Goal: Navigation & Orientation: Find specific page/section

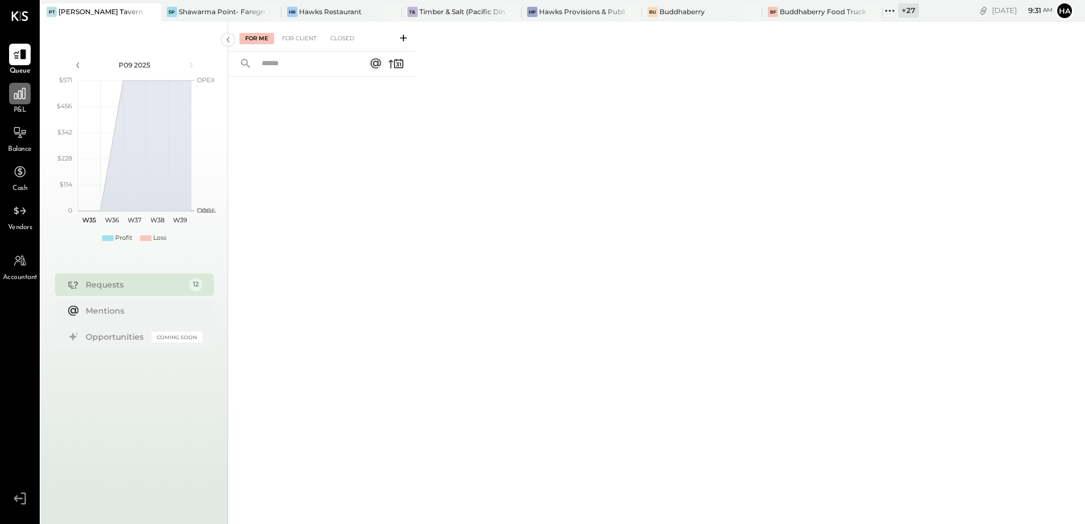
click at [16, 96] on icon at bounding box center [19, 93] width 15 height 15
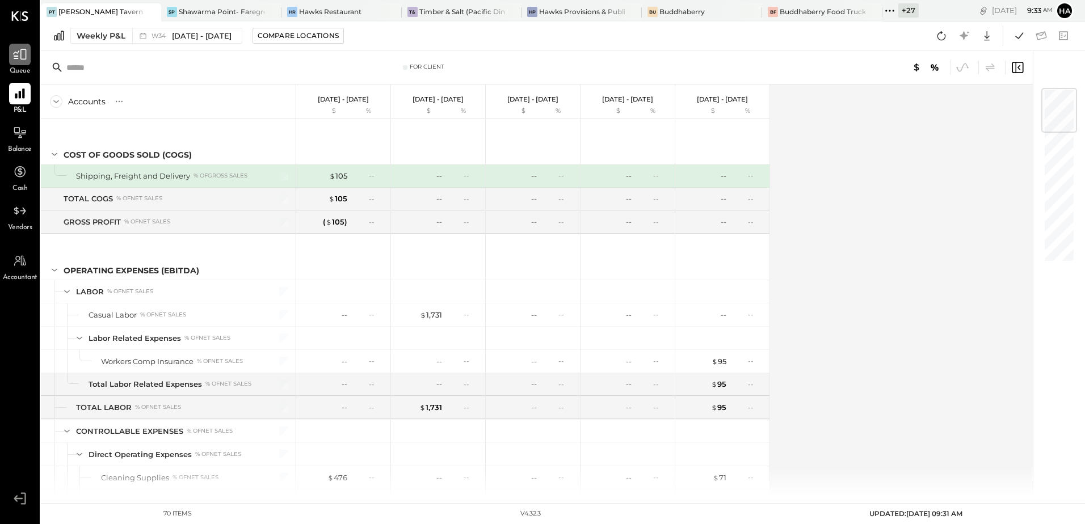
click at [17, 57] on icon at bounding box center [19, 54] width 15 height 15
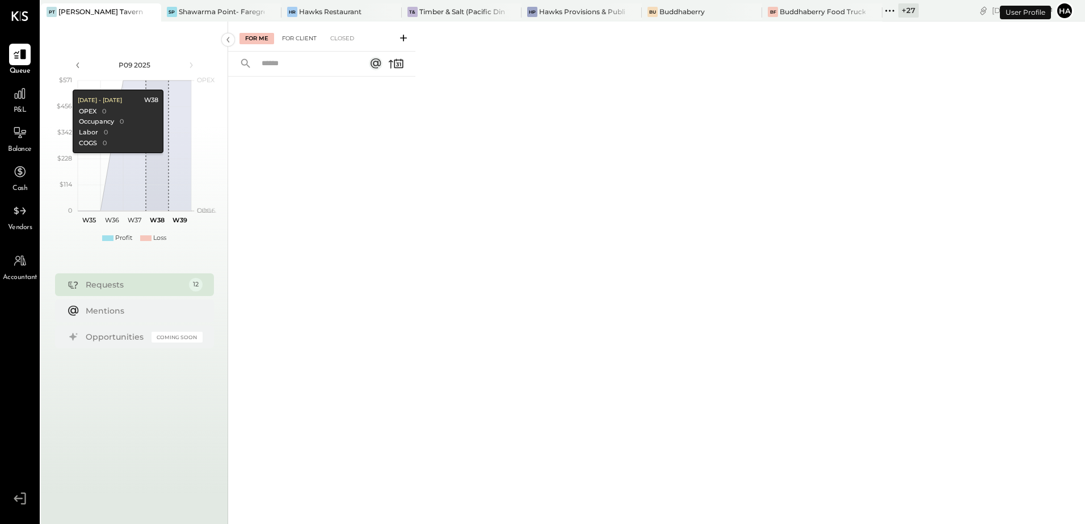
click at [308, 41] on div "For Client" at bounding box center [299, 38] width 46 height 11
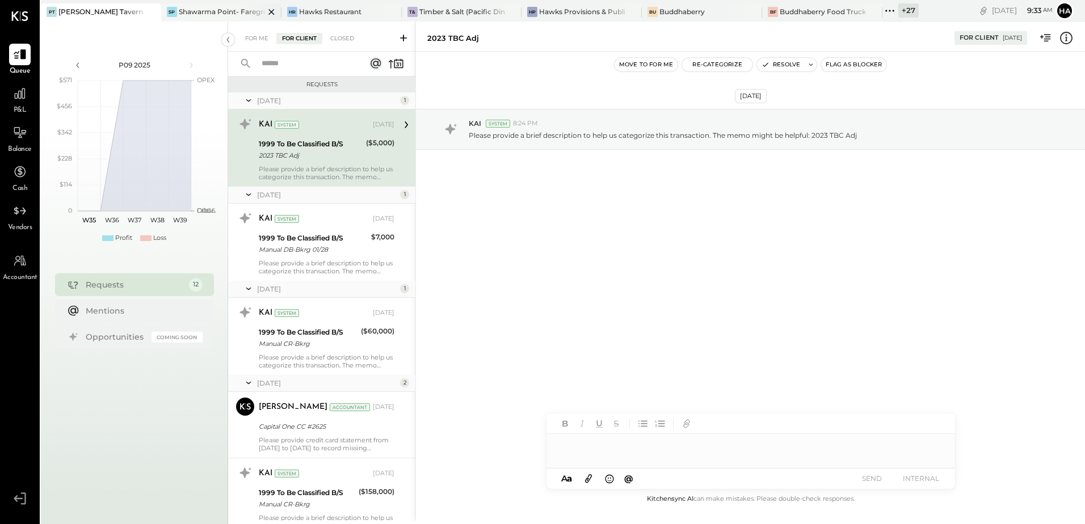
click at [196, 12] on div "Shawarma Point- Fareground" at bounding box center [222, 12] width 86 height 10
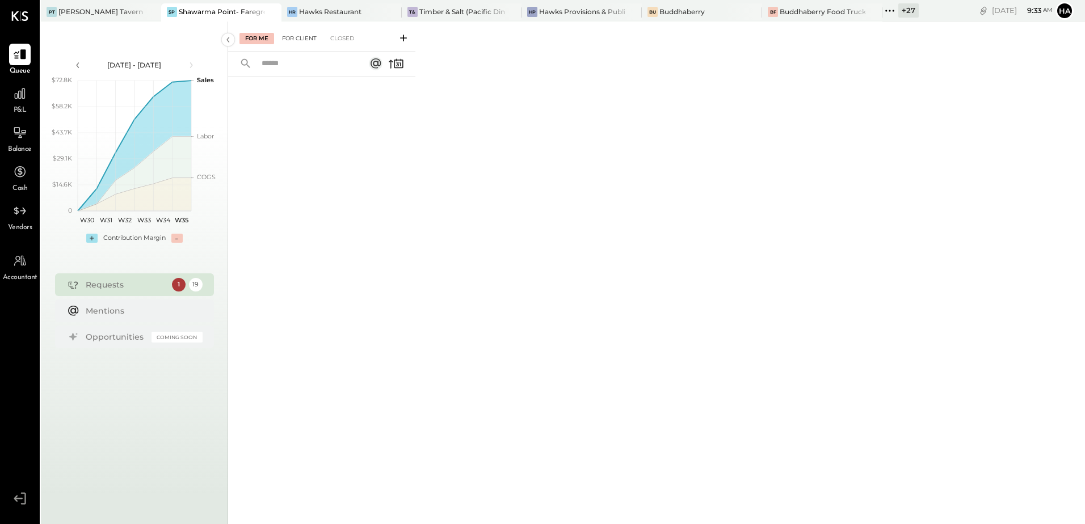
click at [300, 42] on div "For Client" at bounding box center [299, 38] width 46 height 11
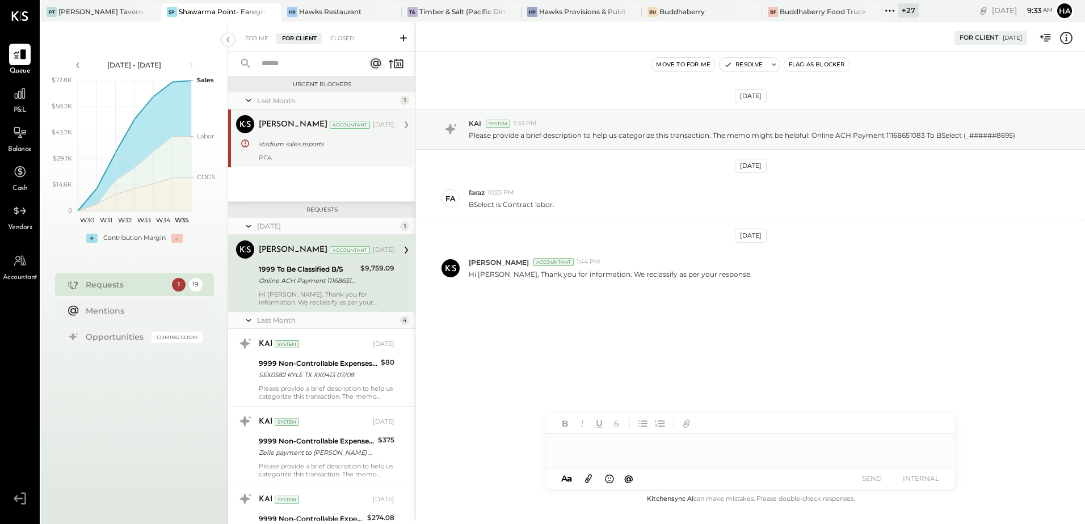
click at [325, 149] on div "stadium sales reports" at bounding box center [325, 143] width 132 height 11
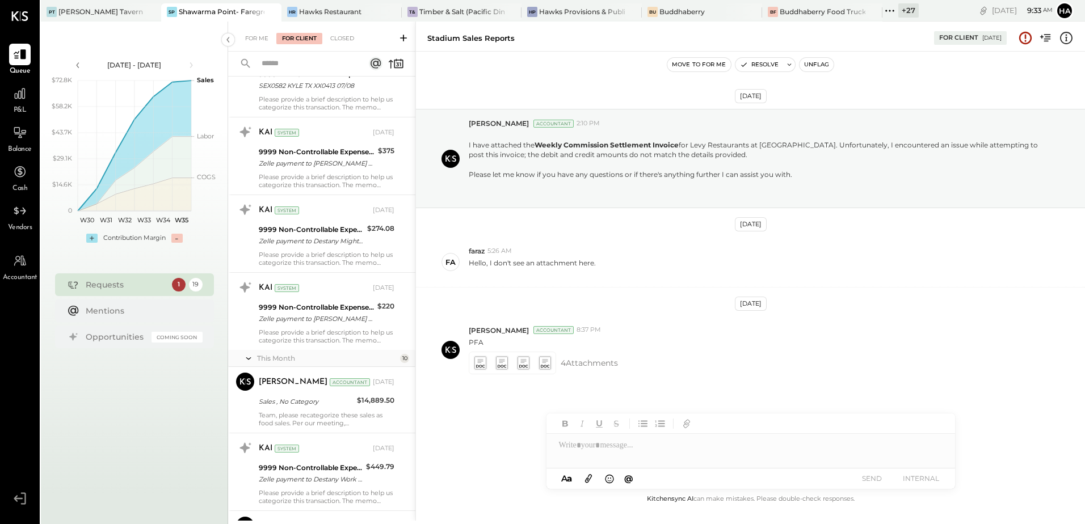
scroll to position [341, 0]
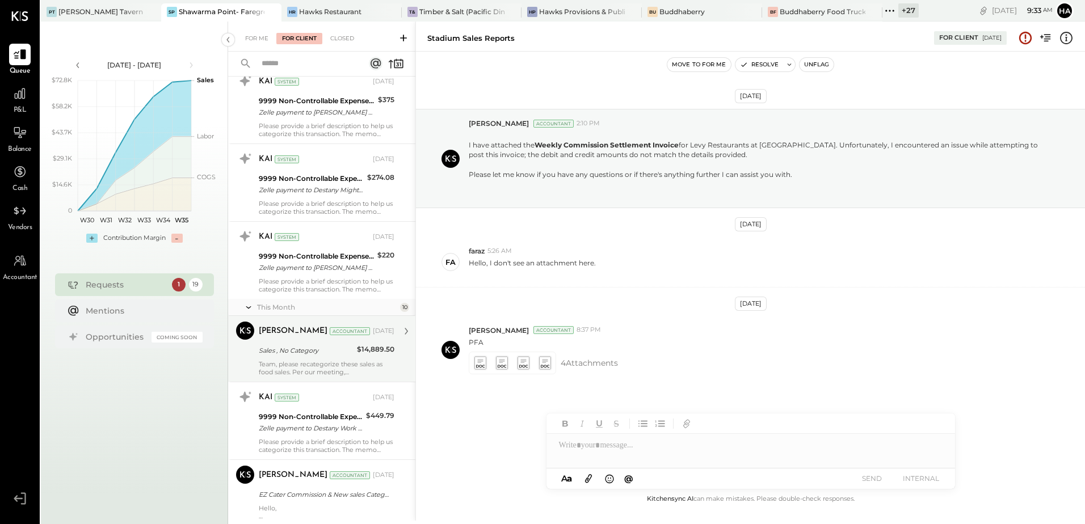
click at [307, 360] on div "[PERSON_NAME] Accountant [DATE] Sales , No Category $14,889.50 Team, please rec…" at bounding box center [327, 349] width 136 height 54
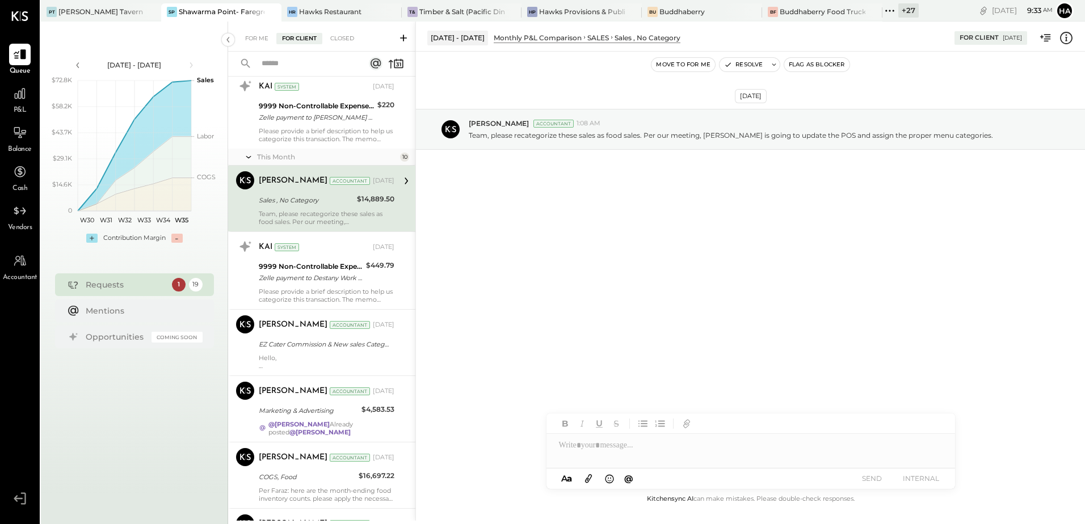
scroll to position [511, 0]
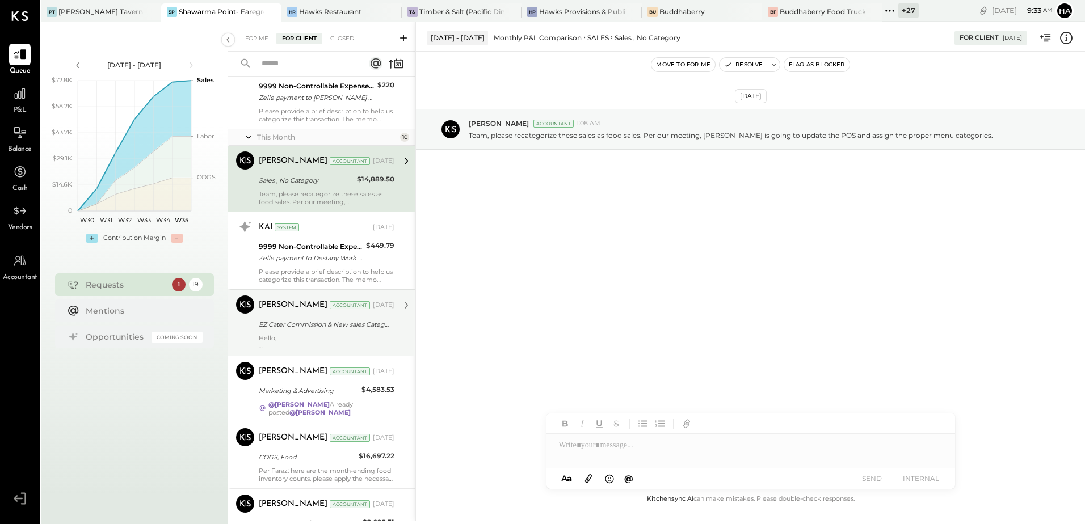
click at [314, 334] on div "Hello, In Fare ground POS, the discount section lists EZ Cater Commission & Fee…" at bounding box center [327, 342] width 136 height 16
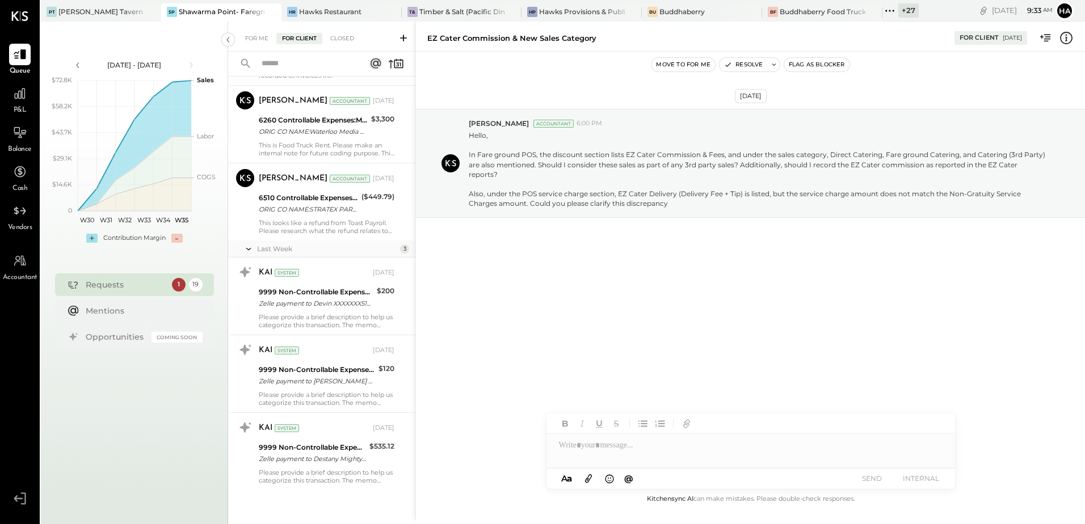
scroll to position [1109, 0]
click at [321, 11] on div "Hawks Restaurant" at bounding box center [330, 12] width 62 height 10
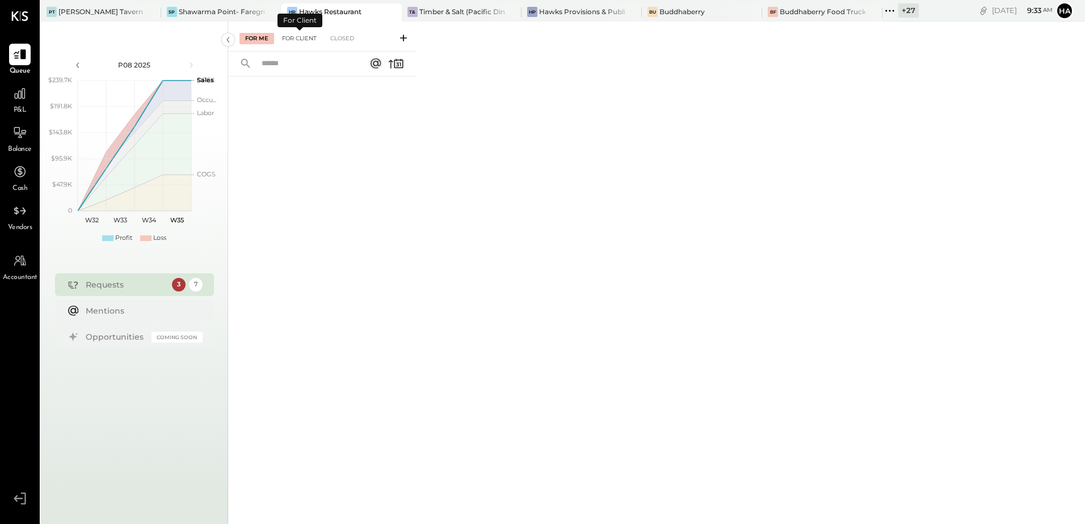
click at [300, 36] on div "For Client" at bounding box center [299, 38] width 46 height 11
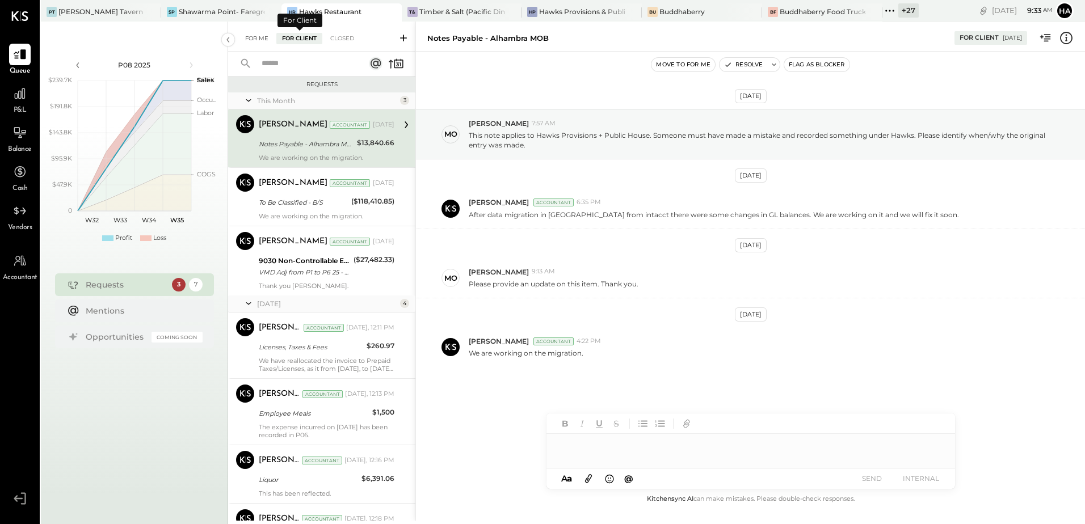
click at [255, 35] on div "For Me" at bounding box center [257, 38] width 35 height 11
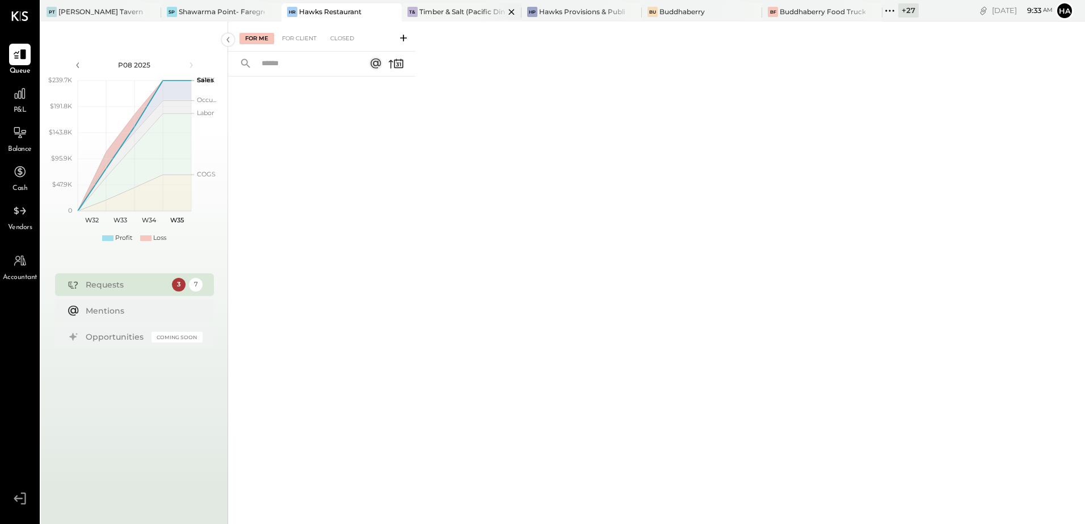
click at [449, 10] on div "Timber & Salt (Pacific Dining CA1 LLC)" at bounding box center [462, 12] width 86 height 10
click at [575, 14] on div "Hawks Provisions & Public House" at bounding box center [582, 12] width 86 height 10
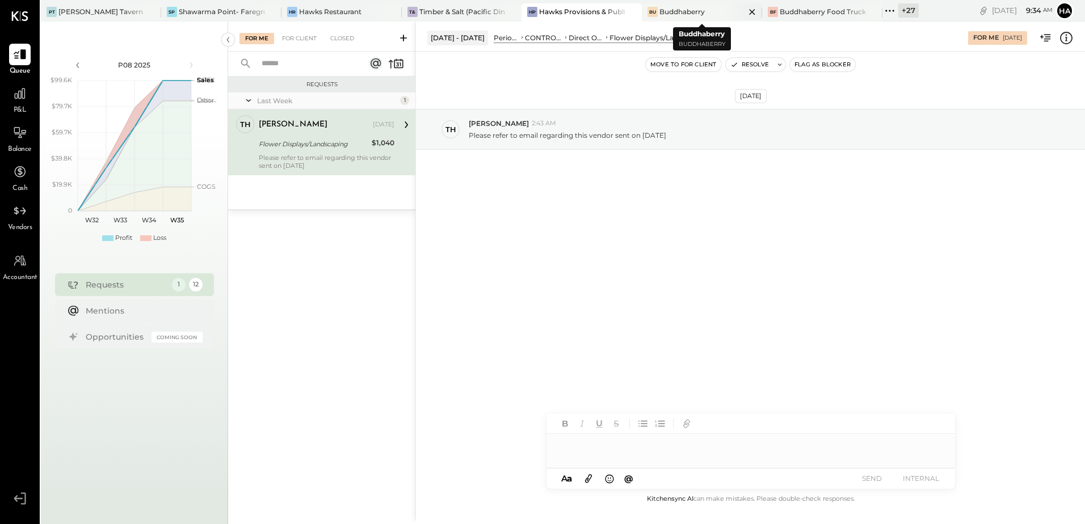
click at [683, 12] on div "Buddhaberry" at bounding box center [682, 12] width 45 height 10
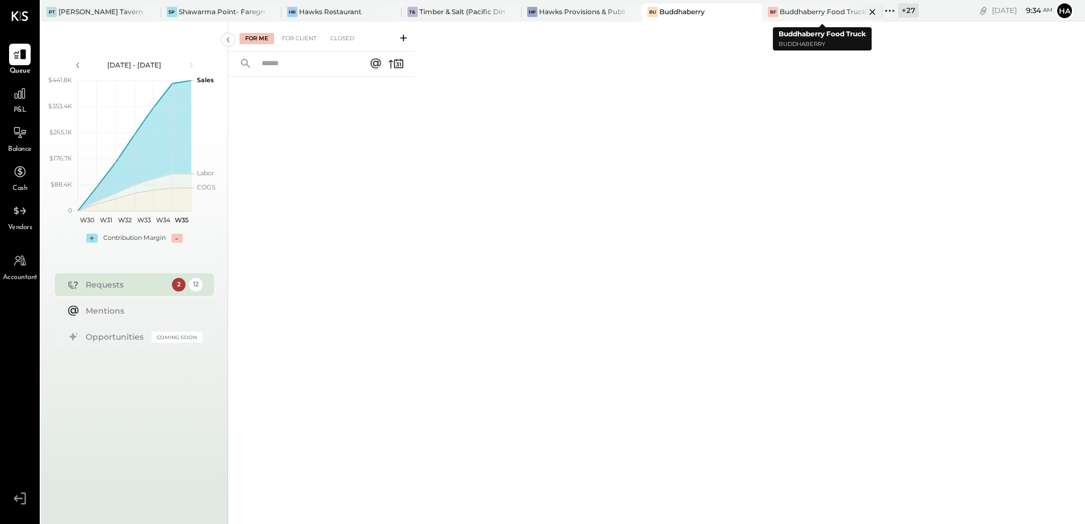
click at [802, 16] on div "Buddhaberry Food Truck" at bounding box center [823, 12] width 86 height 10
